Goal: Transaction & Acquisition: Book appointment/travel/reservation

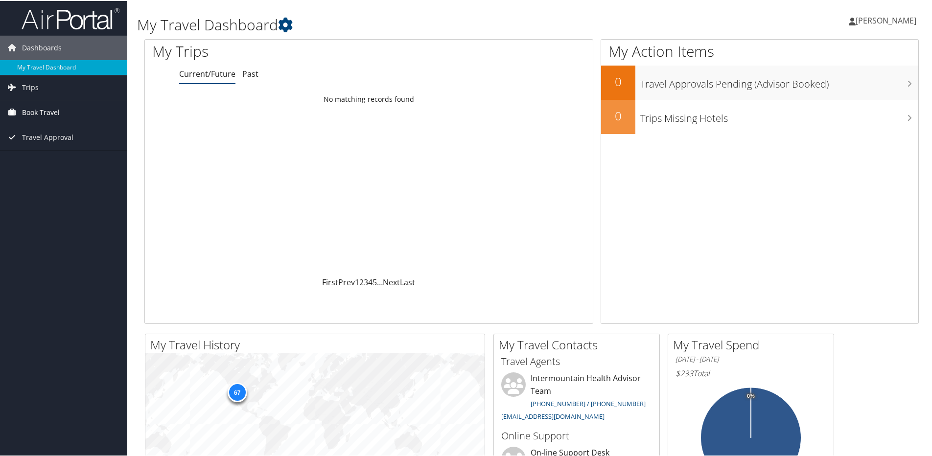
click at [19, 112] on icon at bounding box center [12, 111] width 15 height 15
click at [21, 159] on link "Book/Manage Online Trips" at bounding box center [63, 160] width 127 height 15
click at [33, 160] on link "Book/Manage Online Trips" at bounding box center [63, 160] width 127 height 15
